Goal: Task Accomplishment & Management: Use online tool/utility

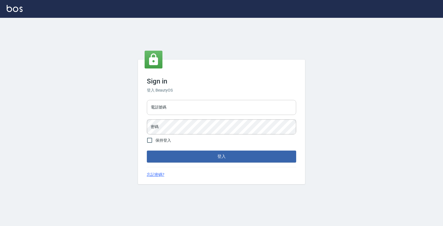
click at [228, 106] on input "電話號碼" at bounding box center [221, 107] width 149 height 15
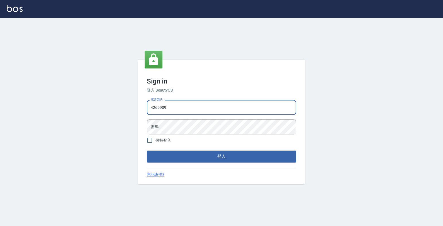
type input "4265909"
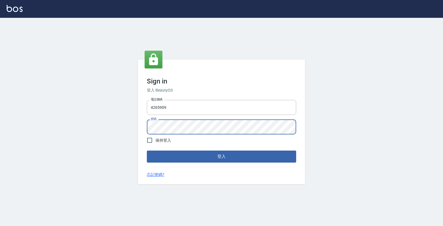
click at [147, 151] on button "登入" at bounding box center [221, 157] width 149 height 12
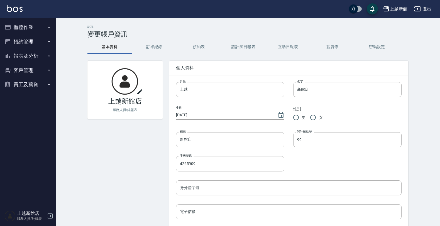
click at [36, 28] on button "櫃檯作業" at bounding box center [27, 27] width 51 height 14
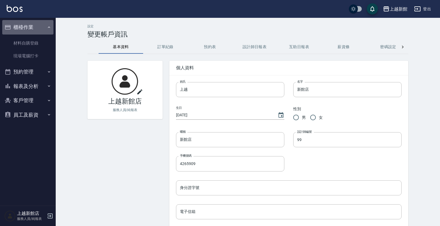
click at [31, 29] on button "櫃檯作業" at bounding box center [27, 27] width 51 height 14
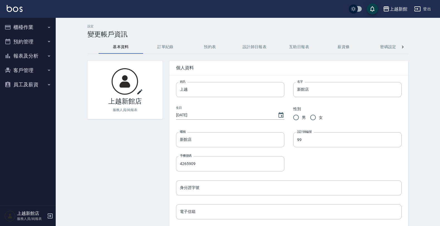
click at [35, 30] on button "櫃檯作業" at bounding box center [27, 27] width 51 height 14
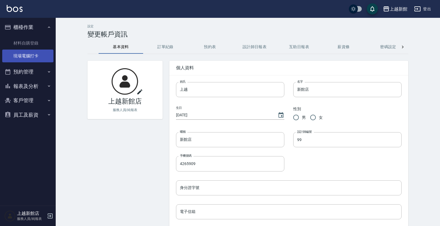
click at [30, 51] on link "現場電腦打卡" at bounding box center [27, 56] width 51 height 13
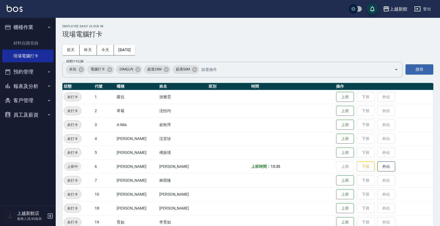
scroll to position [121, 0]
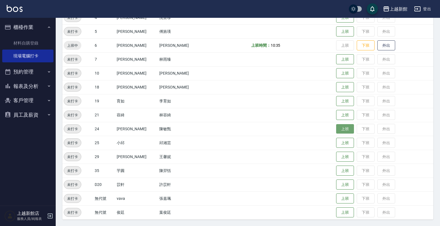
click at [336, 128] on button "上班" at bounding box center [345, 129] width 18 height 10
click at [337, 140] on button "上班" at bounding box center [345, 143] width 18 height 10
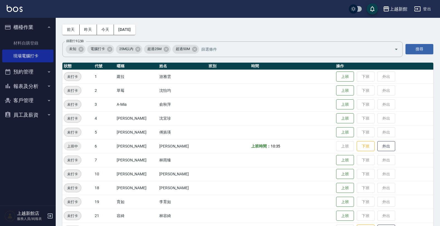
scroll to position [17, 0]
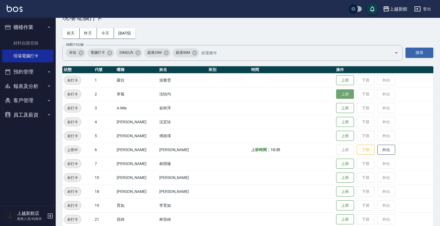
click at [336, 93] on button "上班" at bounding box center [345, 94] width 18 height 10
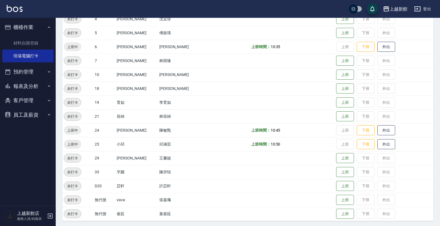
scroll to position [121, 0]
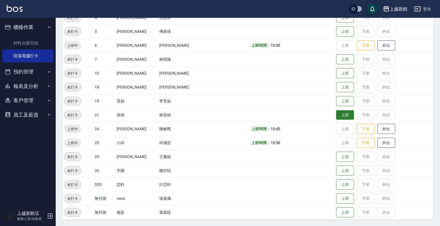
click at [336, 117] on button "上班" at bounding box center [345, 115] width 18 height 10
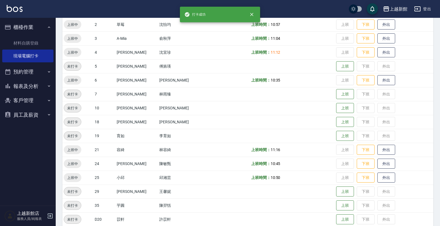
scroll to position [52, 0]
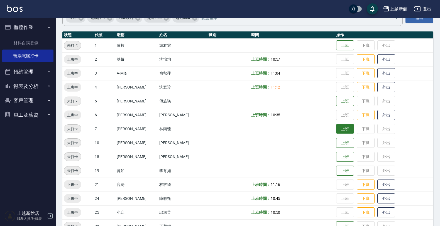
click at [336, 129] on button "上班" at bounding box center [345, 129] width 18 height 10
